Goal: Task Accomplishment & Management: Complete application form

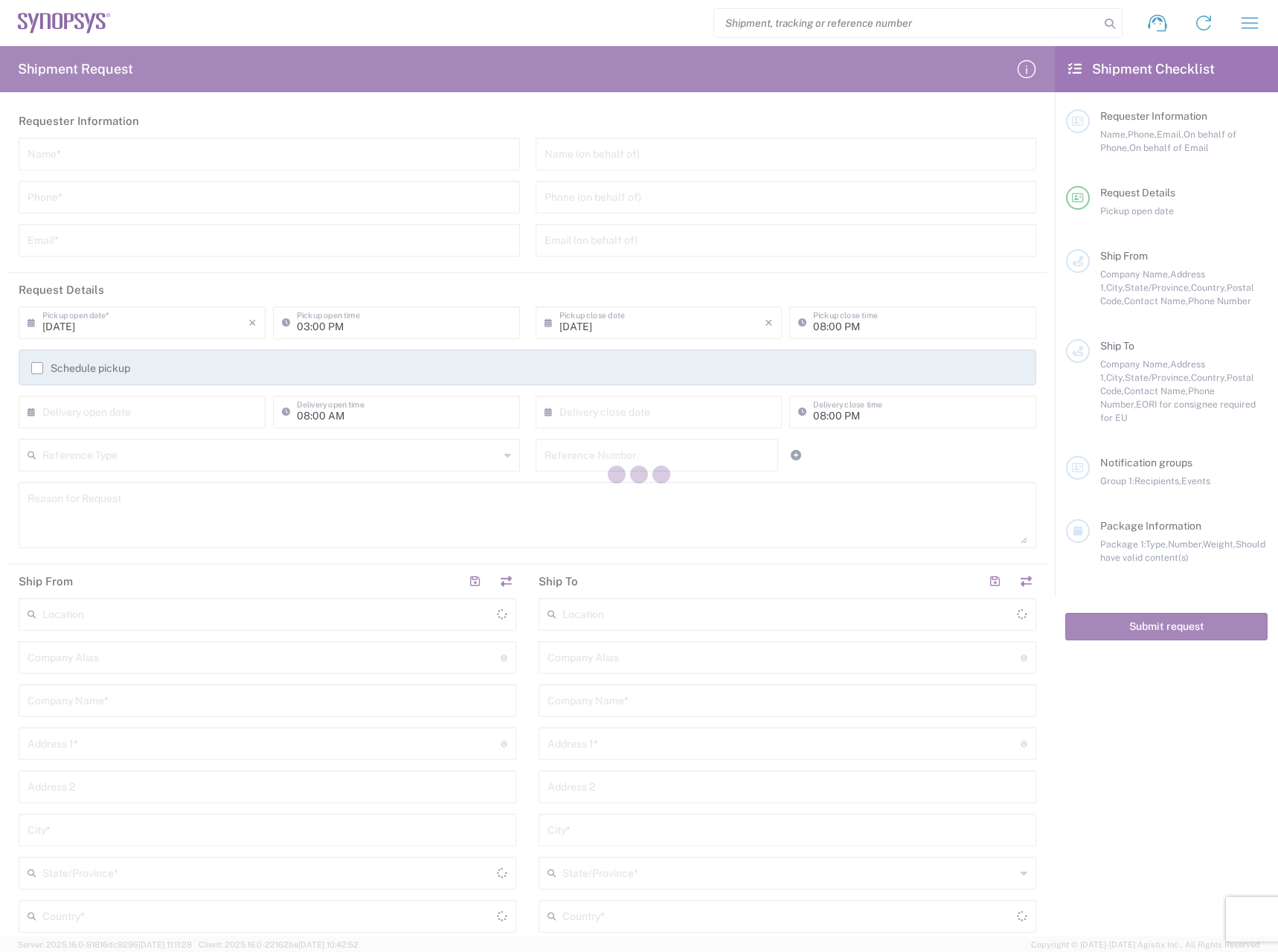
type input "[GEOGRAPHIC_DATA]"
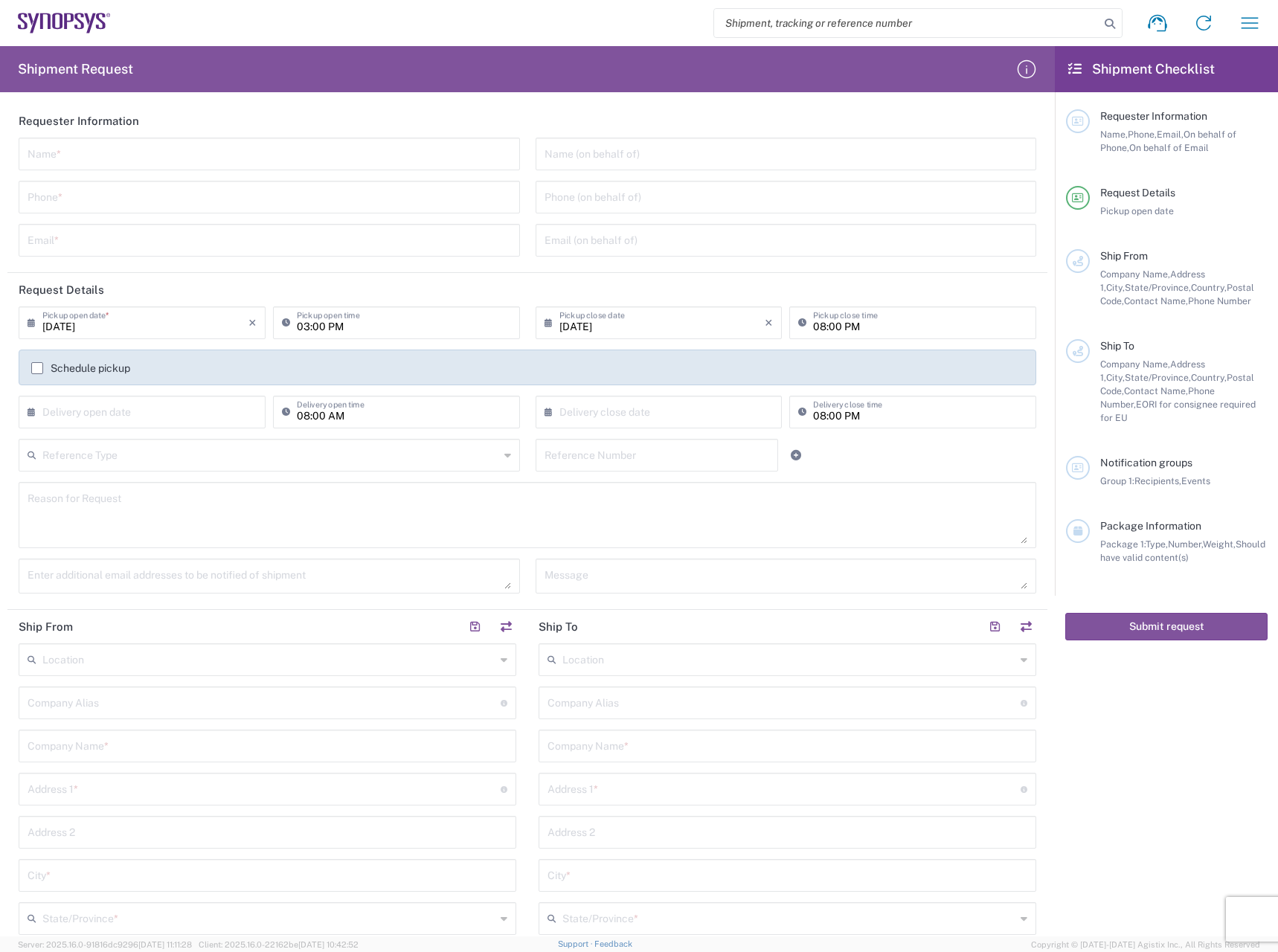
click at [131, 29] on div "Shipment request Shipment tracking Employee non-product shipment request My shi…" at bounding box center [692, 23] width 1162 height 36
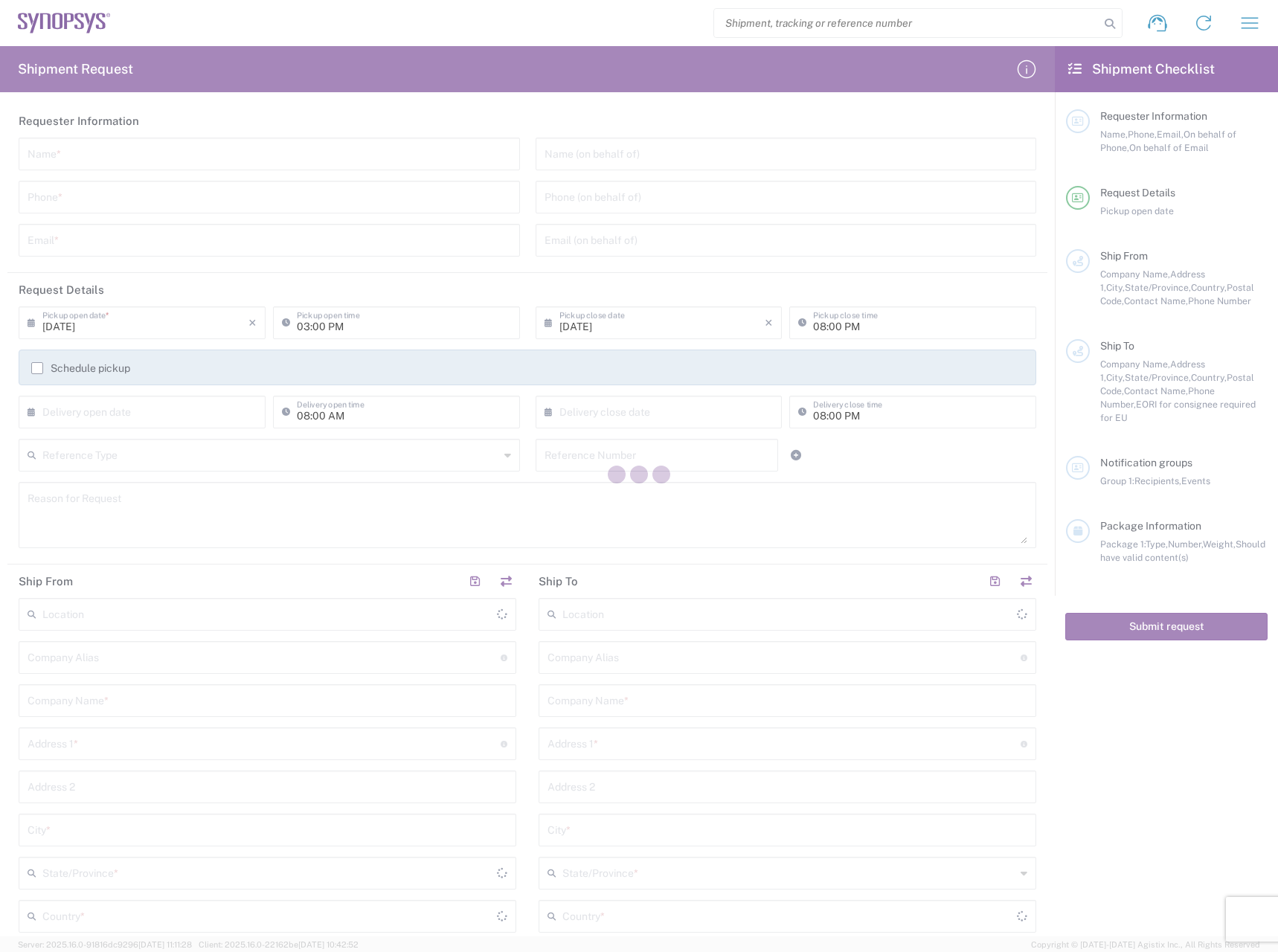
type input "[GEOGRAPHIC_DATA]"
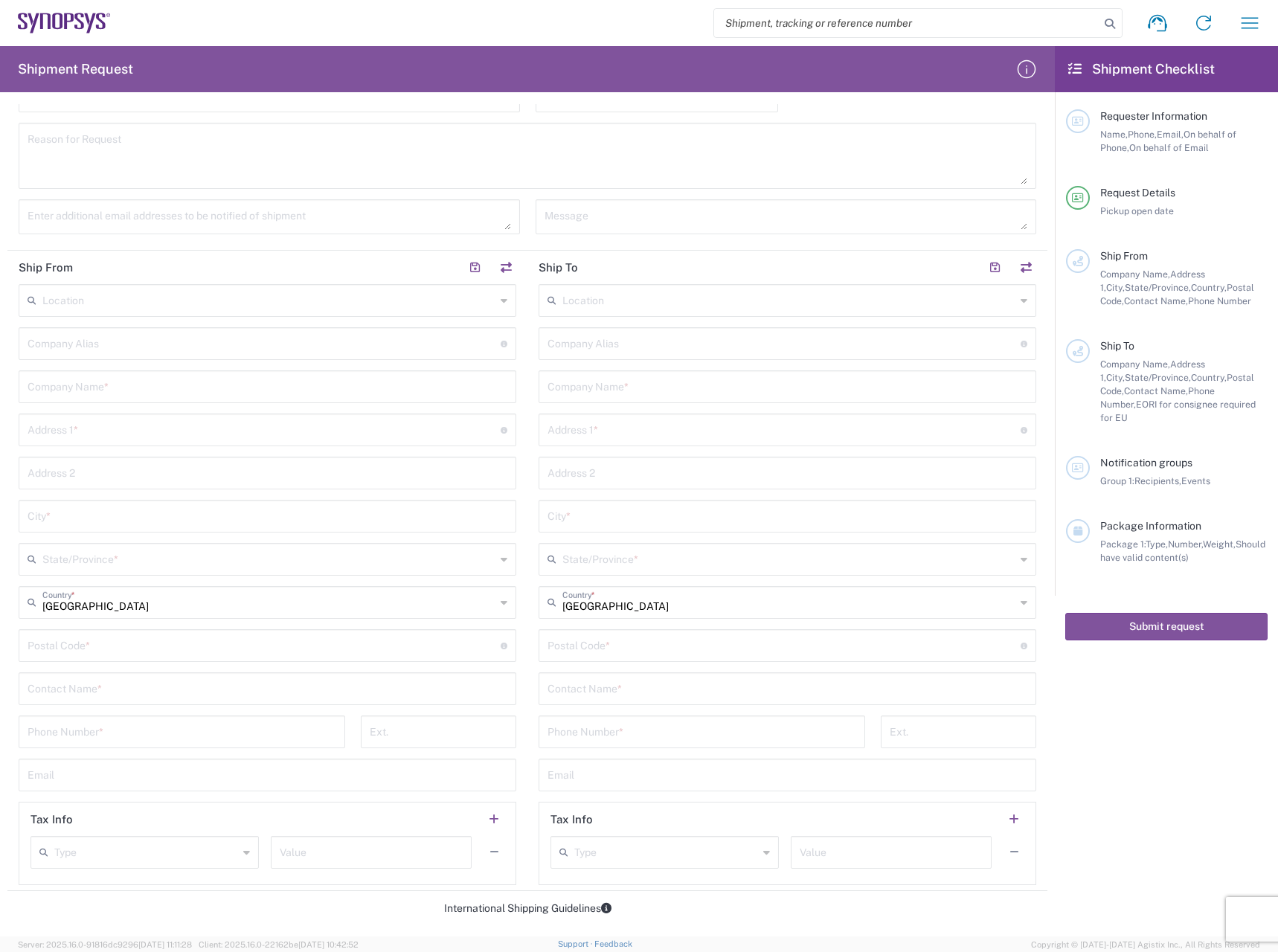
scroll to position [372, 0]
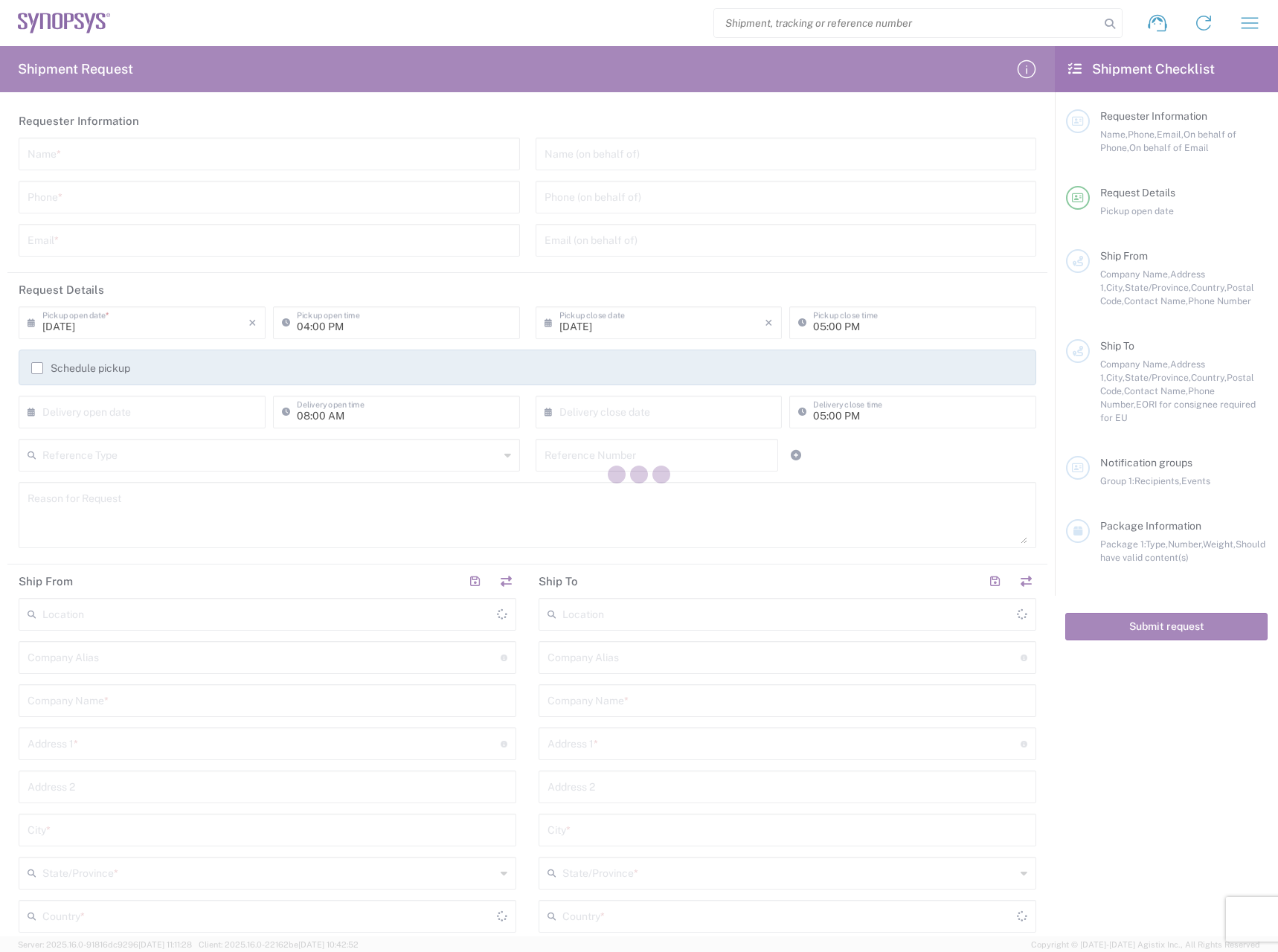
type input "[GEOGRAPHIC_DATA]"
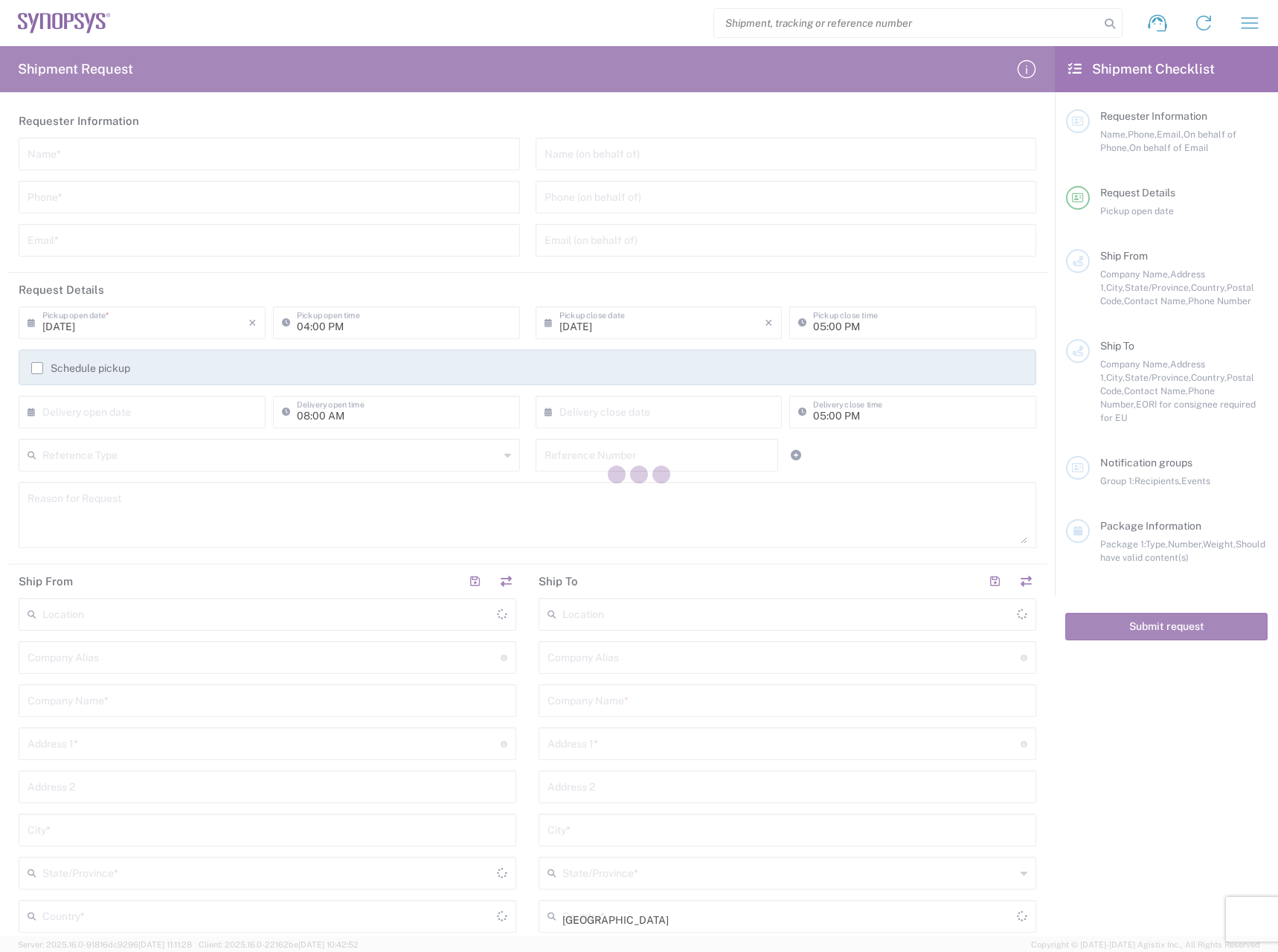
type input "[GEOGRAPHIC_DATA]"
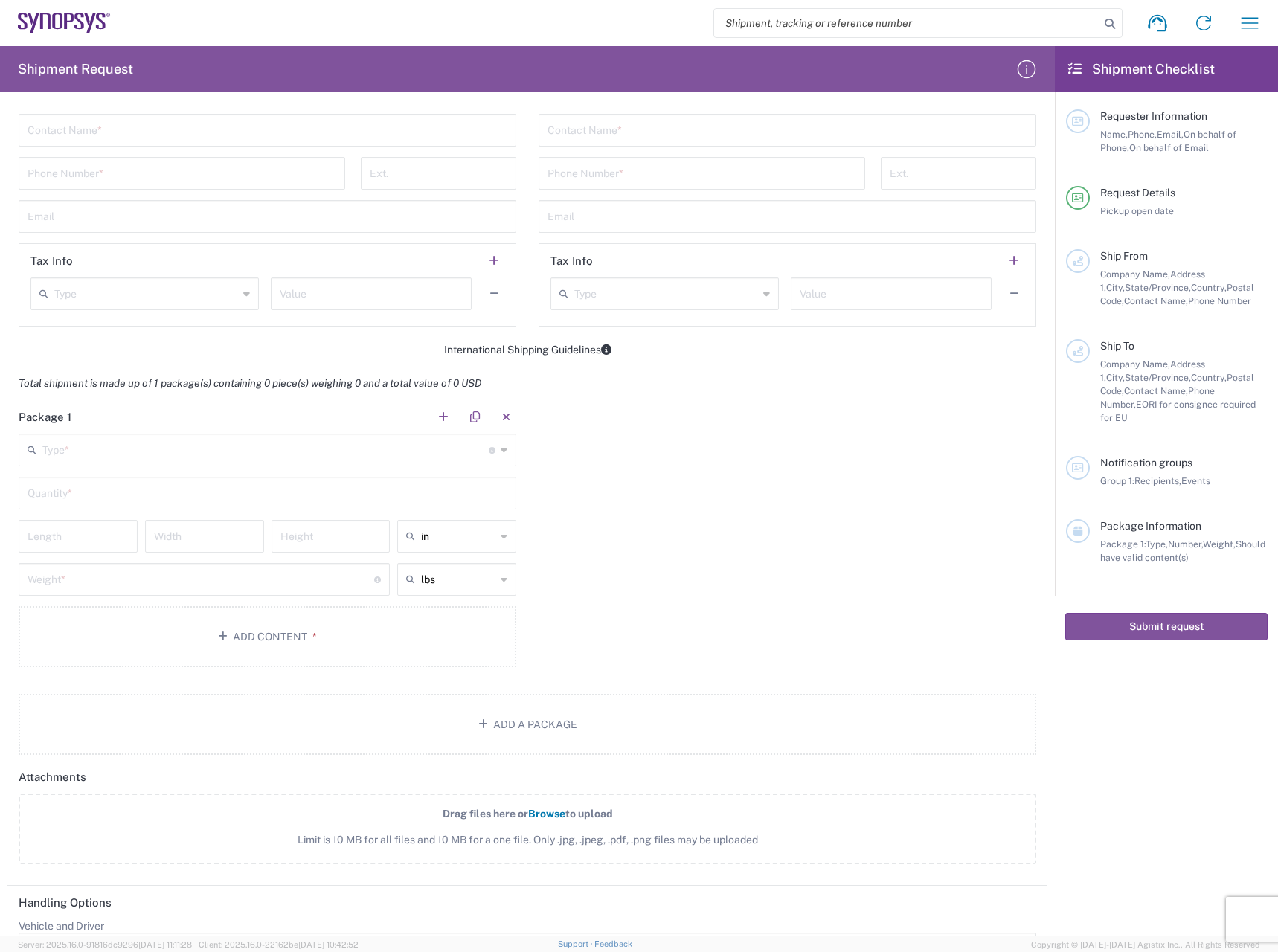
scroll to position [1084, 0]
